Goal: Transaction & Acquisition: Obtain resource

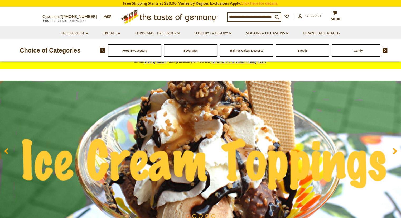
scroll to position [26, 0]
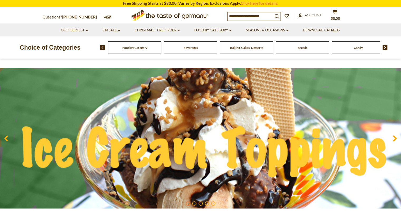
click at [385, 47] on img at bounding box center [384, 47] width 5 height 5
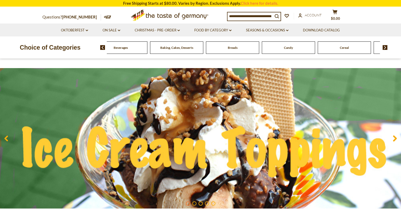
click at [385, 47] on img at bounding box center [384, 47] width 5 height 5
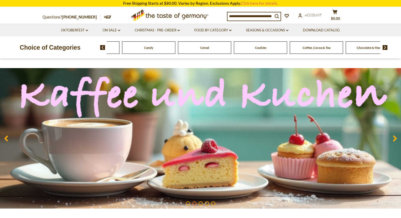
click at [385, 47] on img at bounding box center [384, 47] width 5 height 5
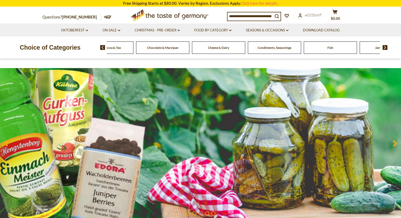
click at [270, 49] on span "Condiments, Seasonings" at bounding box center [275, 48] width 34 height 4
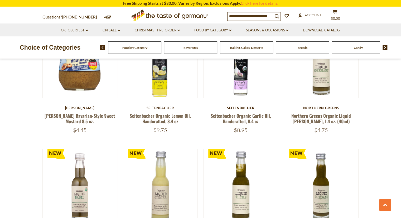
scroll to position [949, 0]
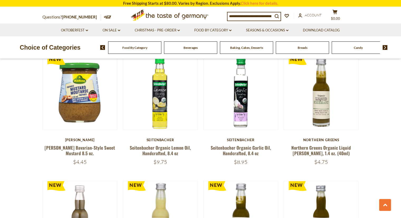
click at [238, 16] on input at bounding box center [249, 15] width 45 height 7
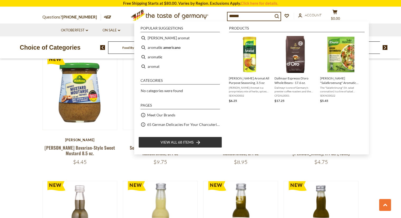
type input "******"
drag, startPoint x: 237, startPoint y: 16, endPoint x: 251, endPoint y: 9, distance: 15.3
click at [251, 9] on div "Questions? 800-881-6419 MON - FRI, 9:00AM - 5:00PM (EST) .st0{fill:#EDD300;} .s…" at bounding box center [200, 15] width 324 height 16
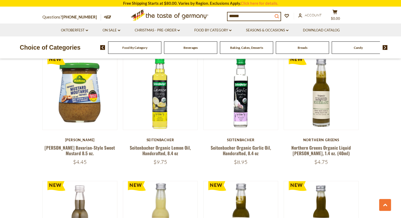
click at [279, 16] on icon "search_icon" at bounding box center [276, 16] width 4 height 4
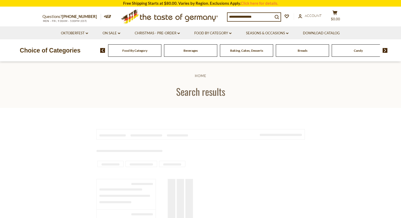
type input "******"
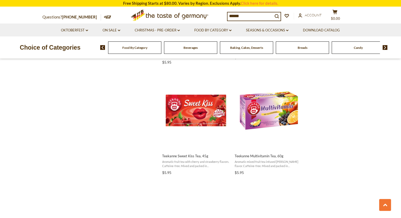
scroll to position [554, 0]
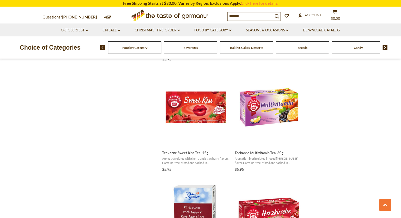
click at [385, 47] on img at bounding box center [384, 47] width 5 height 5
click at [288, 47] on span "Candy" at bounding box center [288, 48] width 9 height 4
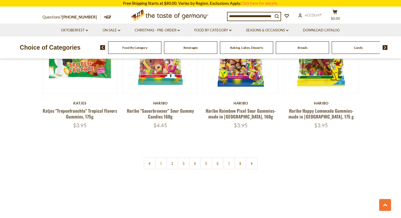
scroll to position [1265, 0]
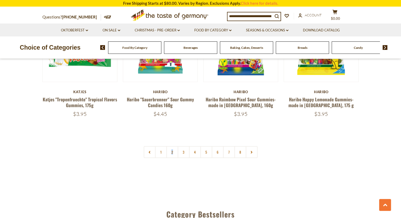
click at [172, 146] on link "2" at bounding box center [172, 152] width 12 height 12
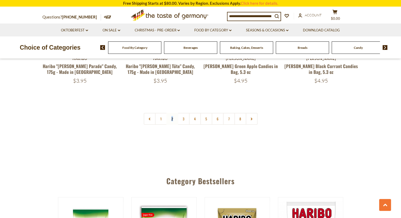
scroll to position [1277, 0]
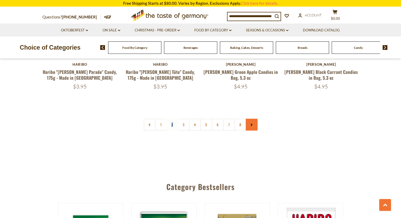
click at [253, 119] on link at bounding box center [252, 125] width 12 height 12
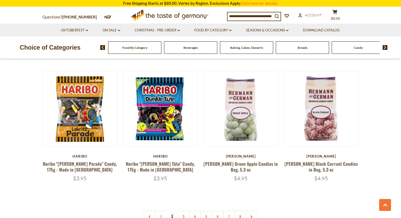
scroll to position [1186, 0]
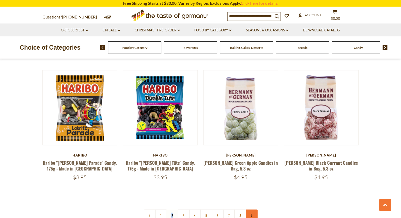
click at [253, 209] on link at bounding box center [252, 215] width 12 height 12
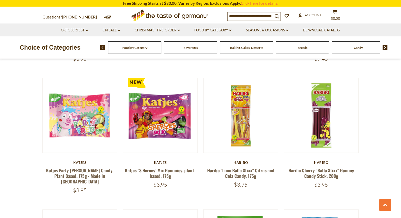
scroll to position [659, 0]
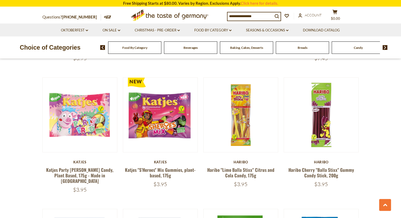
click at [385, 46] on img at bounding box center [384, 47] width 5 height 5
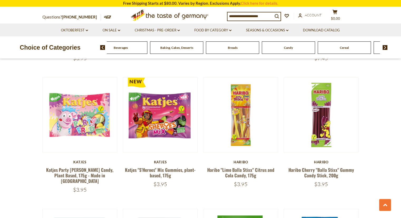
click at [385, 46] on img at bounding box center [384, 47] width 5 height 5
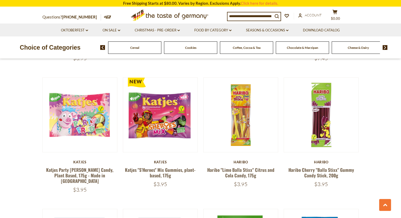
click at [385, 47] on img at bounding box center [384, 47] width 5 height 5
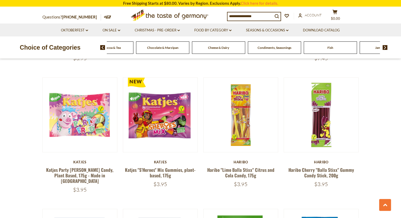
click at [385, 47] on img at bounding box center [384, 47] width 5 height 5
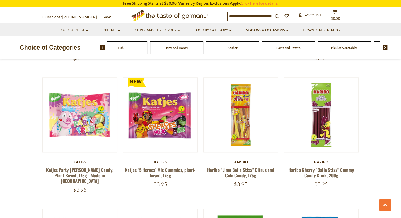
click at [385, 47] on img at bounding box center [384, 47] width 5 height 5
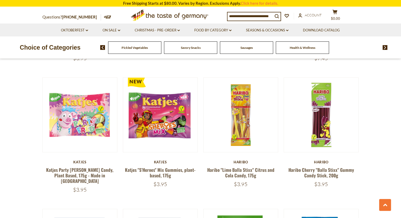
click at [247, 47] on span "Sausages" at bounding box center [246, 48] width 12 height 4
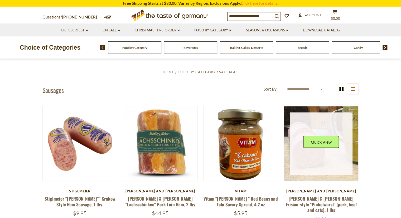
scroll to position [105, 0]
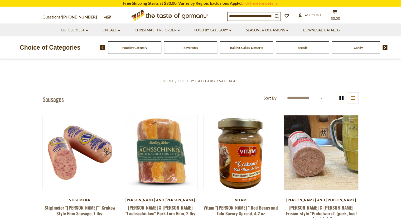
click at [252, 15] on input at bounding box center [249, 15] width 45 height 7
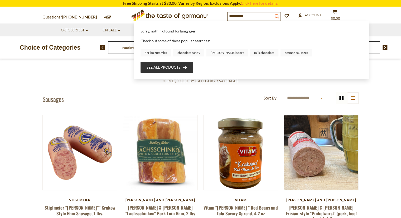
type input "*********"
click at [279, 14] on icon "search_icon" at bounding box center [276, 16] width 4 height 4
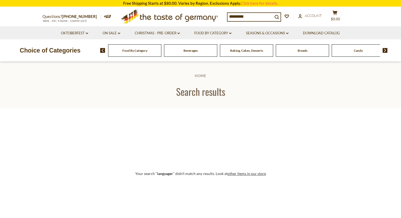
click at [236, 16] on input "*********" at bounding box center [249, 16] width 45 height 7
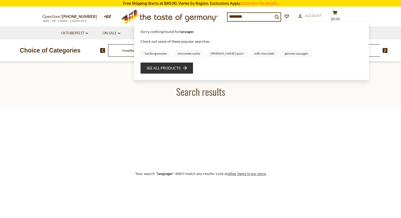
drag, startPoint x: 235, startPoint y: 17, endPoint x: 335, endPoint y: 83, distance: 120.0
click at [335, 83] on header "Home Search results" at bounding box center [200, 85] width 401 height 46
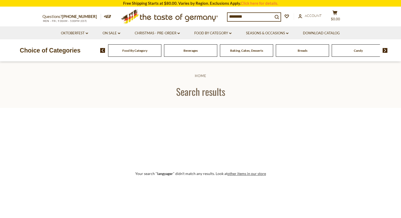
click at [266, 14] on input "********" at bounding box center [249, 16] width 45 height 7
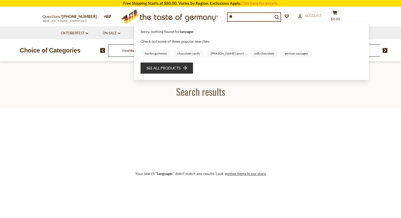
type input "*"
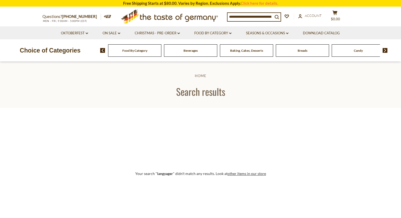
click at [385, 49] on img at bounding box center [384, 50] width 5 height 5
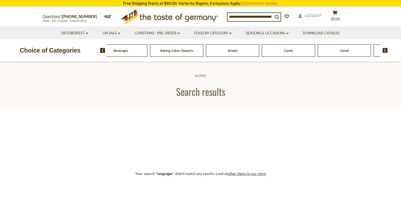
click at [385, 49] on img at bounding box center [384, 50] width 5 height 5
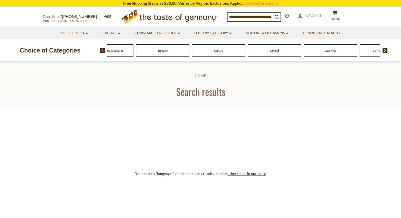
click at [385, 49] on img at bounding box center [384, 50] width 5 height 5
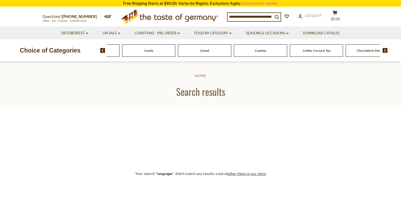
click at [385, 49] on img at bounding box center [384, 50] width 5 height 5
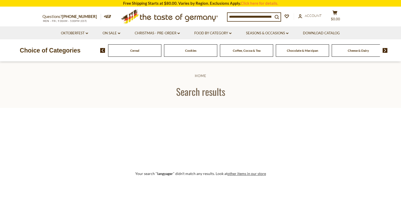
click at [385, 49] on img at bounding box center [384, 50] width 5 height 5
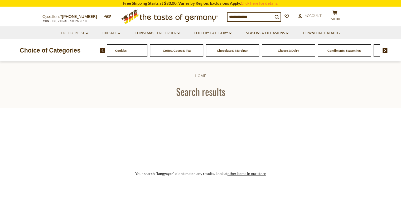
click at [385, 49] on img at bounding box center [384, 50] width 5 height 5
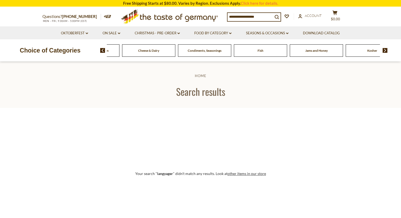
click at [384, 48] on img at bounding box center [384, 50] width 5 height 5
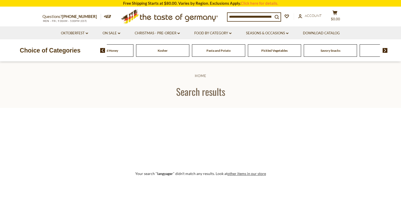
click at [383, 48] on img at bounding box center [384, 50] width 5 height 5
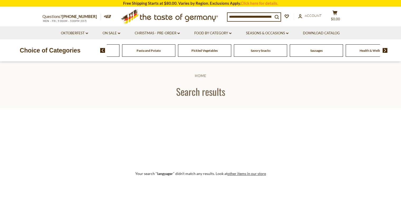
click at [382, 48] on img at bounding box center [384, 50] width 5 height 5
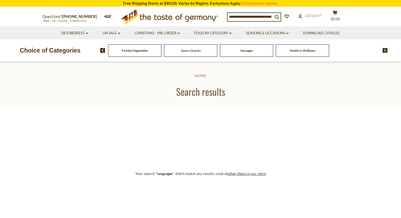
click at [248, 50] on span "Sausages" at bounding box center [246, 50] width 12 height 4
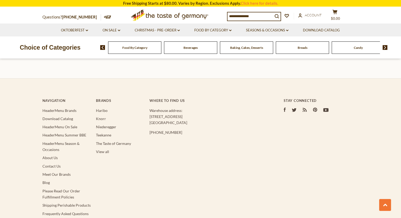
scroll to position [1581, 0]
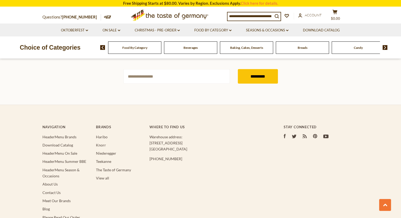
click at [238, 48] on span "Baking, Cakes, Desserts" at bounding box center [246, 48] width 33 height 4
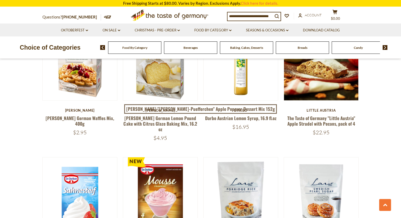
scroll to position [712, 0]
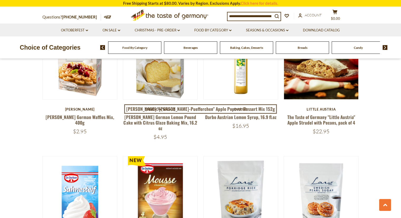
click at [302, 49] on span "Breads" at bounding box center [303, 48] width 10 height 4
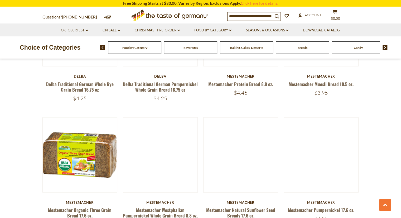
scroll to position [1002, 0]
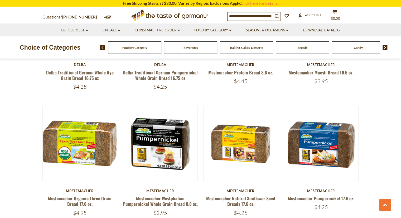
click at [385, 46] on img at bounding box center [384, 47] width 5 height 5
click at [192, 48] on span "Cookies" at bounding box center [190, 48] width 11 height 4
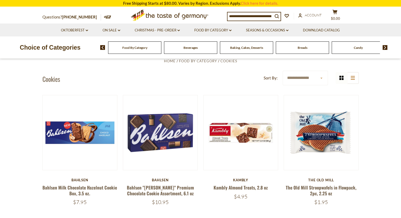
scroll to position [158, 0]
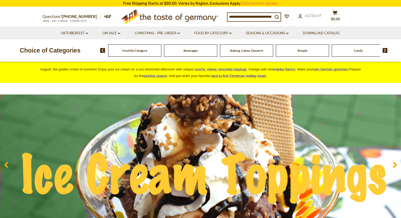
click at [384, 50] on img at bounding box center [384, 50] width 5 height 5
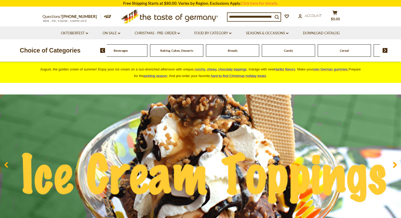
click at [384, 50] on img at bounding box center [384, 50] width 5 height 5
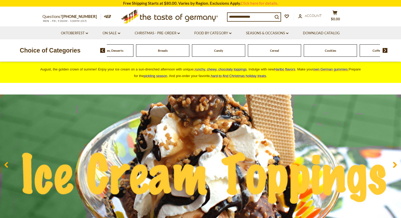
click at [384, 50] on img at bounding box center [384, 50] width 5 height 5
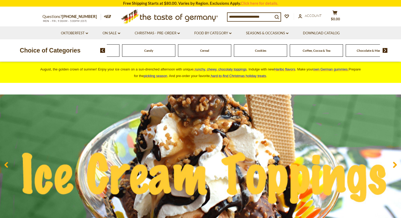
click at [384, 50] on img at bounding box center [384, 50] width 5 height 5
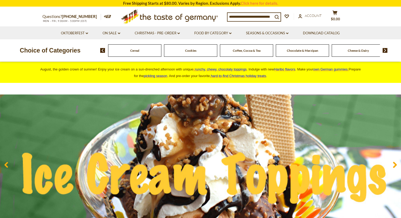
click at [384, 50] on img at bounding box center [384, 50] width 5 height 5
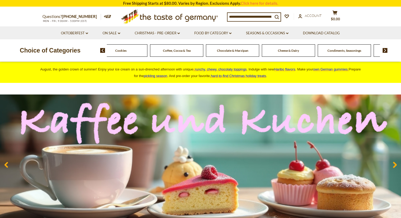
click at [384, 50] on img at bounding box center [384, 50] width 5 height 5
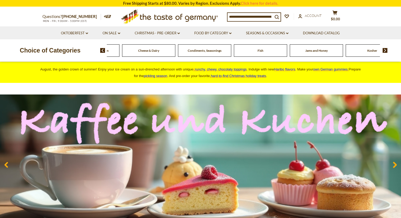
click at [384, 50] on img at bounding box center [384, 50] width 5 height 5
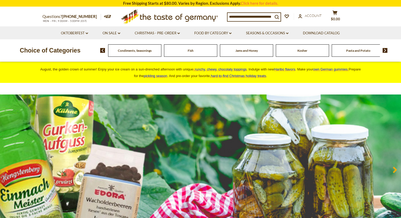
click at [244, 51] on span "Jams and Honey" at bounding box center [246, 50] width 22 height 4
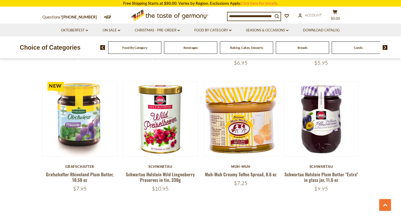
scroll to position [1160, 0]
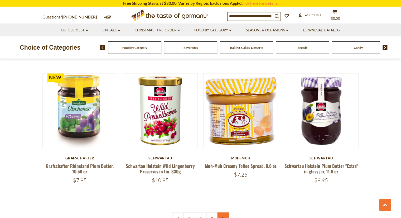
click at [225, 212] on link at bounding box center [223, 218] width 12 height 12
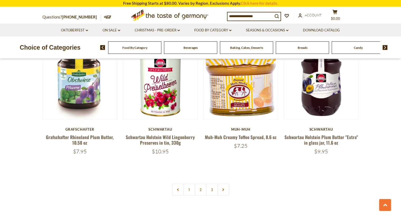
scroll to position [1212, 0]
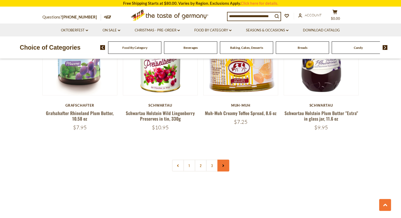
click at [228, 159] on link at bounding box center [223, 165] width 12 height 12
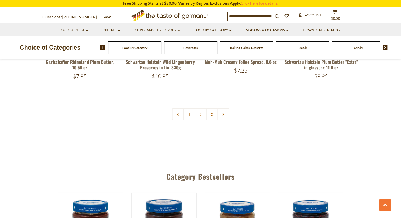
scroll to position [1265, 0]
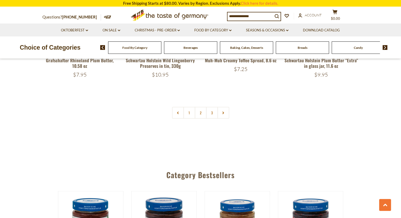
click at [222, 107] on link at bounding box center [223, 113] width 12 height 12
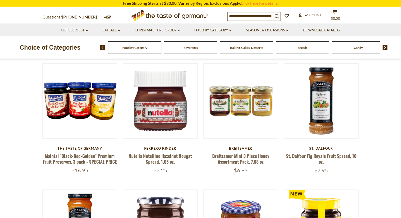
scroll to position [158, 0]
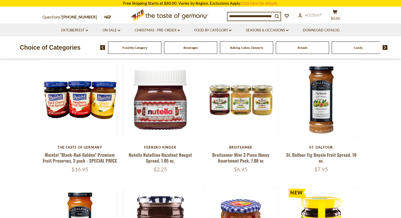
click at [238, 15] on input at bounding box center [249, 15] width 45 height 7
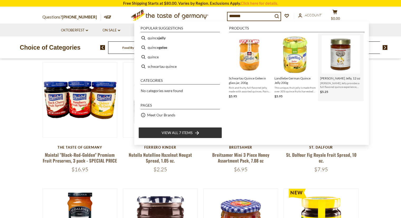
type input "******"
click at [339, 61] on img "Landsberg Quince Jelly, 12 oz" at bounding box center [341, 54] width 38 height 38
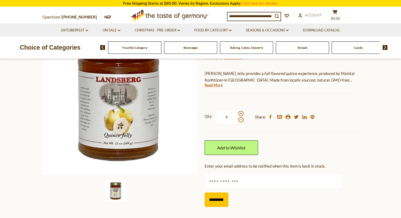
scroll to position [79, 0]
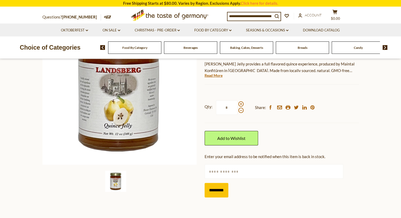
click at [227, 172] on input "text" at bounding box center [274, 171] width 139 height 14
type input "**********"
click at [217, 188] on input "*********" at bounding box center [217, 190] width 24 height 14
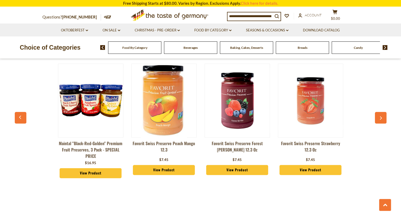
scroll to position [369, 0]
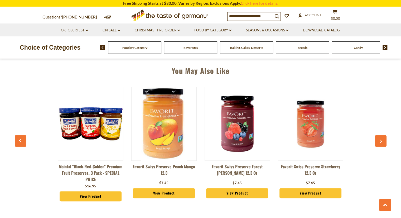
click at [382, 140] on button "button" at bounding box center [381, 141] width 12 height 12
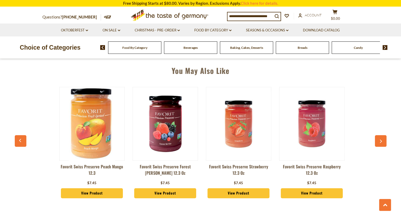
scroll to position [0, 73]
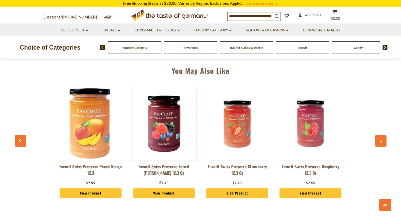
click at [383, 138] on button "button" at bounding box center [381, 141] width 12 height 12
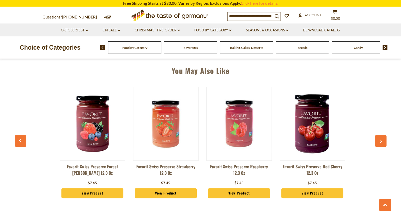
scroll to position [0, 147]
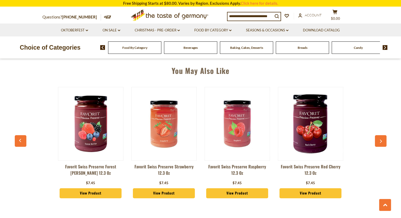
click at [383, 138] on button "button" at bounding box center [381, 141] width 12 height 12
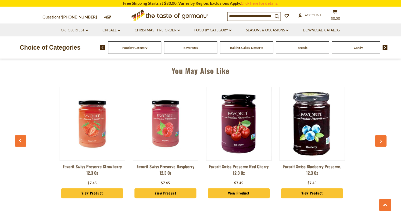
scroll to position [0, 220]
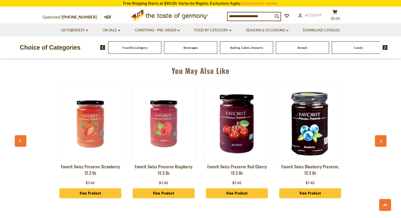
click at [383, 138] on button "button" at bounding box center [381, 141] width 12 height 12
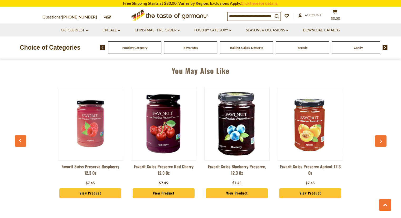
click at [383, 138] on button "button" at bounding box center [381, 141] width 12 height 12
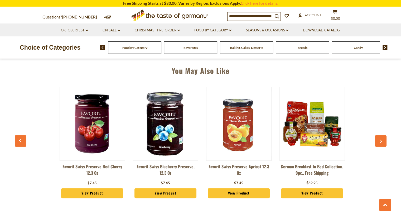
scroll to position [0, 367]
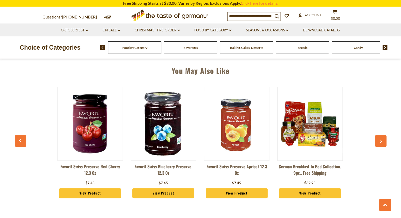
click at [383, 138] on button "button" at bounding box center [381, 141] width 12 height 12
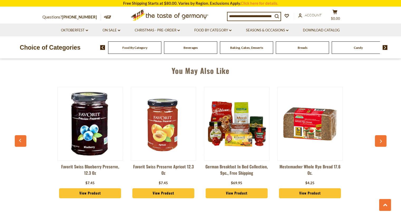
click at [383, 138] on button "button" at bounding box center [381, 141] width 12 height 12
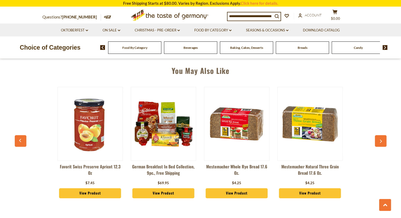
click at [383, 138] on button "button" at bounding box center [381, 141] width 12 height 12
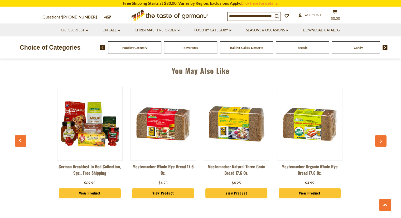
click at [383, 138] on button "button" at bounding box center [381, 141] width 12 height 12
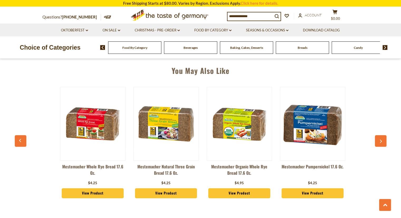
click at [383, 138] on button "button" at bounding box center [381, 141] width 12 height 12
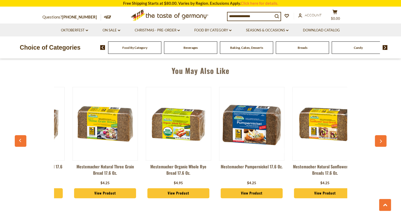
click at [383, 138] on button "button" at bounding box center [381, 141] width 12 height 12
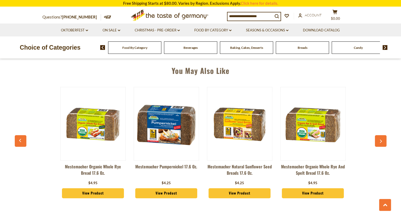
click at [383, 138] on button "button" at bounding box center [381, 141] width 12 height 12
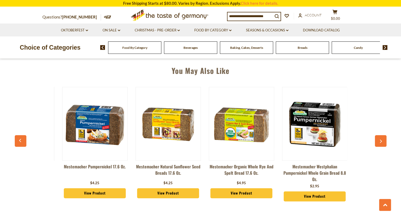
click at [383, 138] on button "button" at bounding box center [381, 141] width 12 height 12
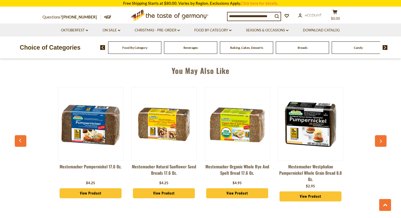
click at [383, 138] on button "button" at bounding box center [381, 141] width 12 height 12
click at [381, 138] on button "button" at bounding box center [381, 141] width 12 height 12
click at [380, 138] on button "button" at bounding box center [381, 141] width 12 height 12
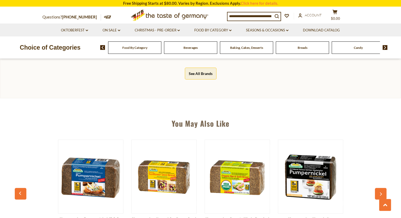
scroll to position [316, 0]
